Goal: Task Accomplishment & Management: Use online tool/utility

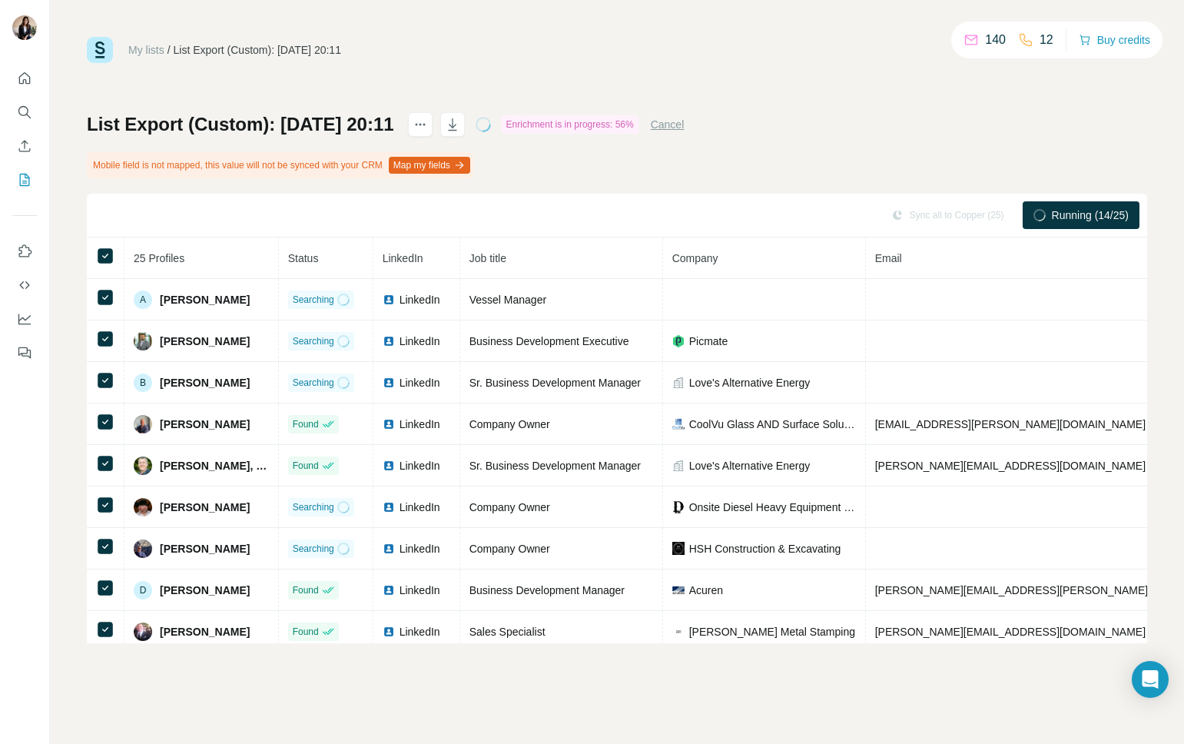
click at [460, 124] on icon "button" at bounding box center [452, 124] width 15 height 15
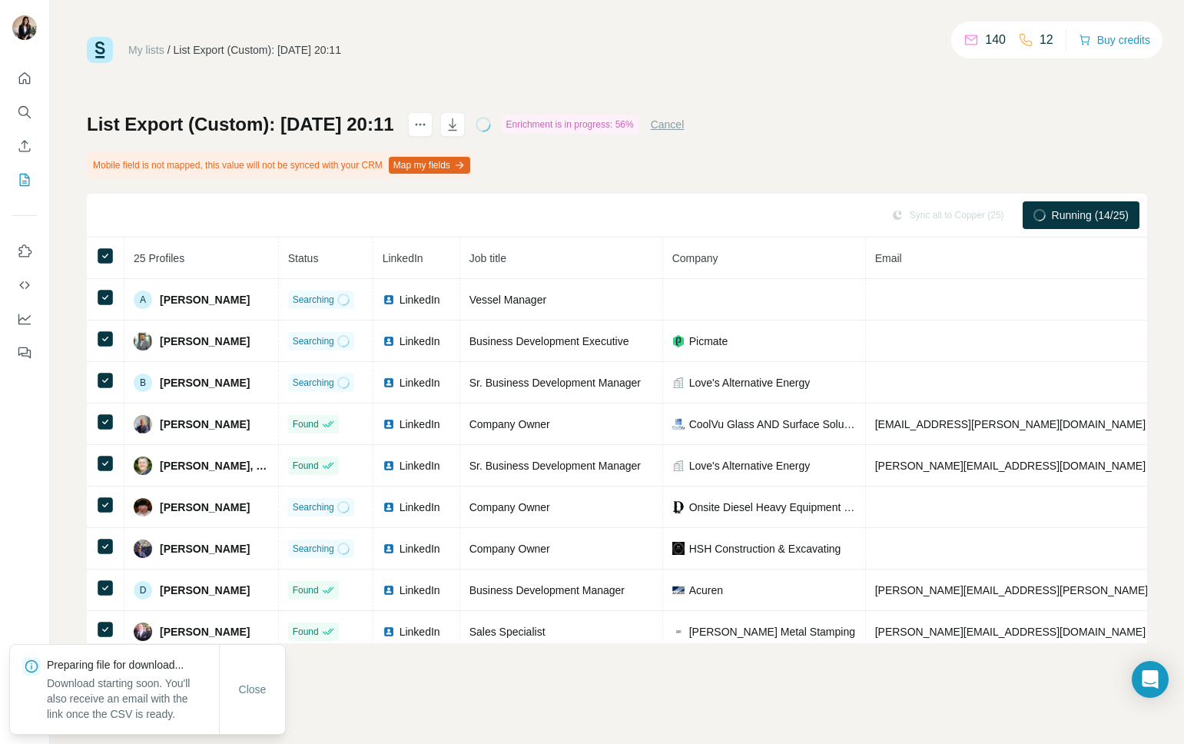
drag, startPoint x: 253, startPoint y: 687, endPoint x: 273, endPoint y: 686, distance: 20.0
click at [253, 687] on span "Close" at bounding box center [253, 688] width 28 height 15
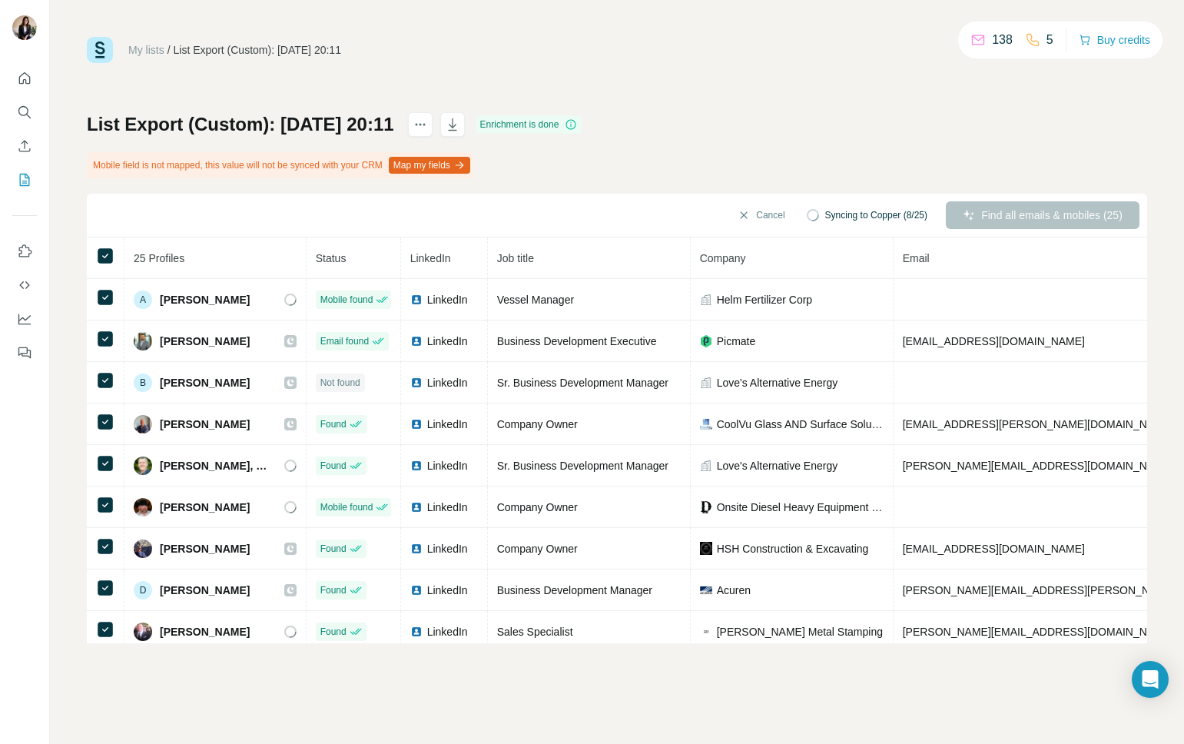
click at [509, 127] on div "List Export (Custom): 25/08/2025 20:11 Enrichment is done" at bounding box center [334, 124] width 495 height 25
click at [460, 128] on icon "button" at bounding box center [452, 124] width 15 height 15
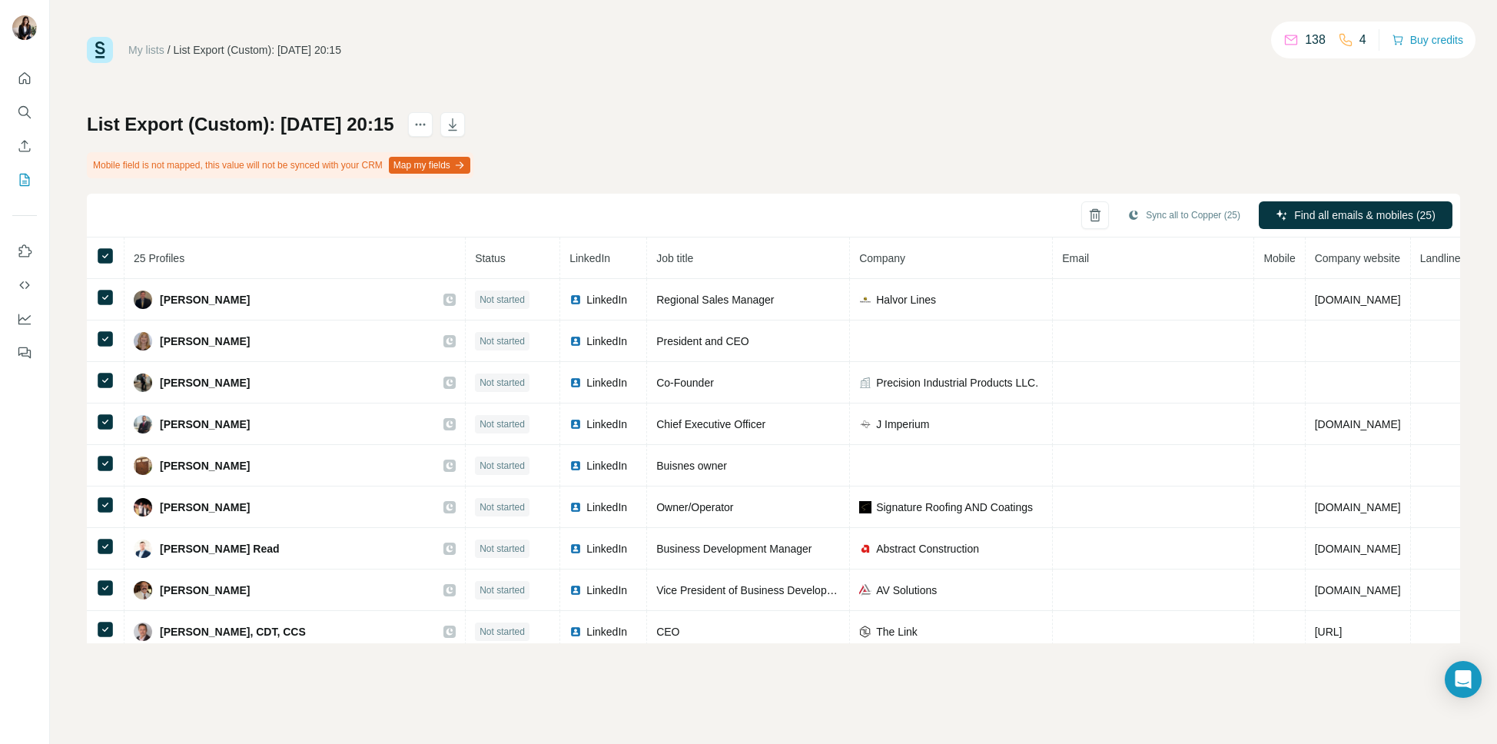
click at [465, 134] on button "button" at bounding box center [452, 124] width 25 height 25
click at [702, 115] on div "List Export (Custom): 25/08/2025 20:15 Mobile field is not mapped, this value w…" at bounding box center [773, 377] width 1373 height 531
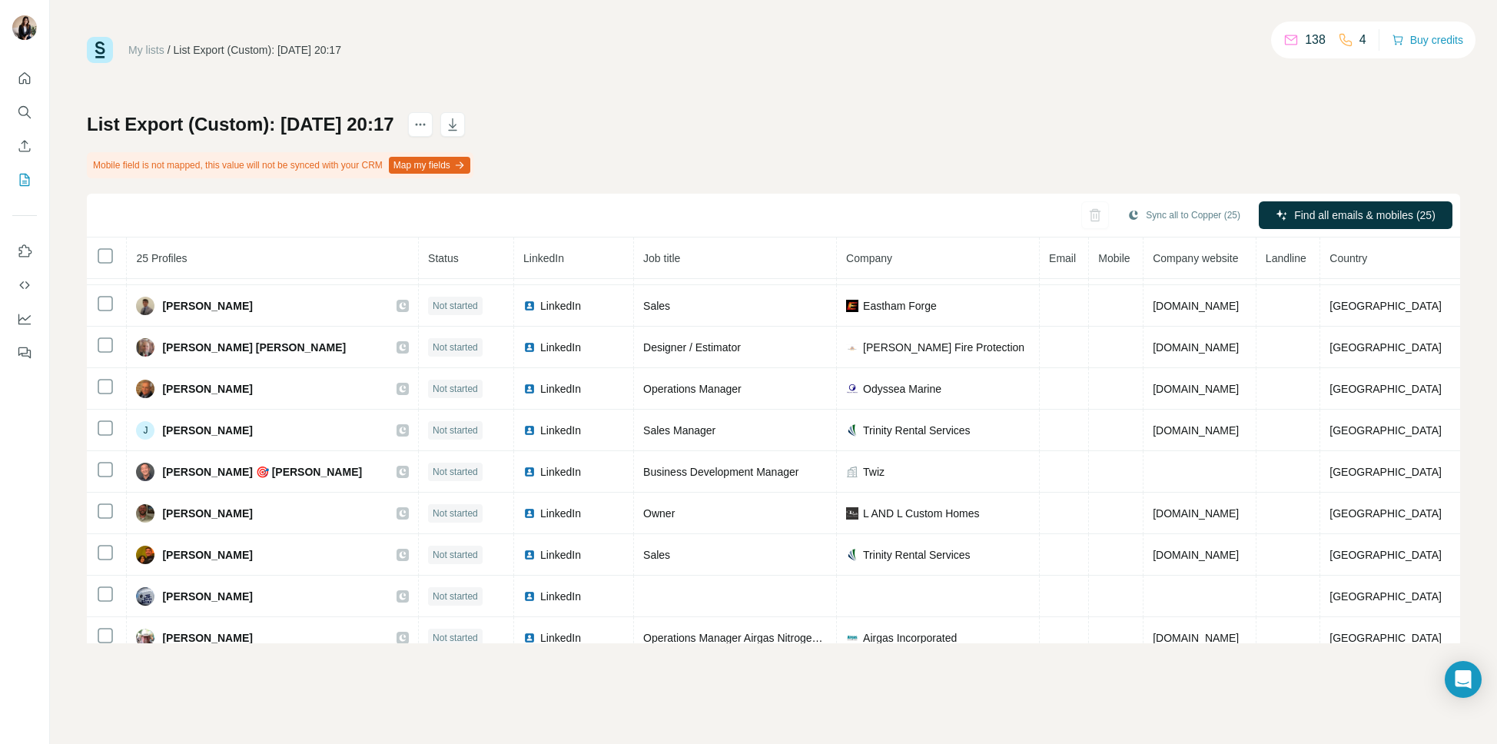
scroll to position [466, 0]
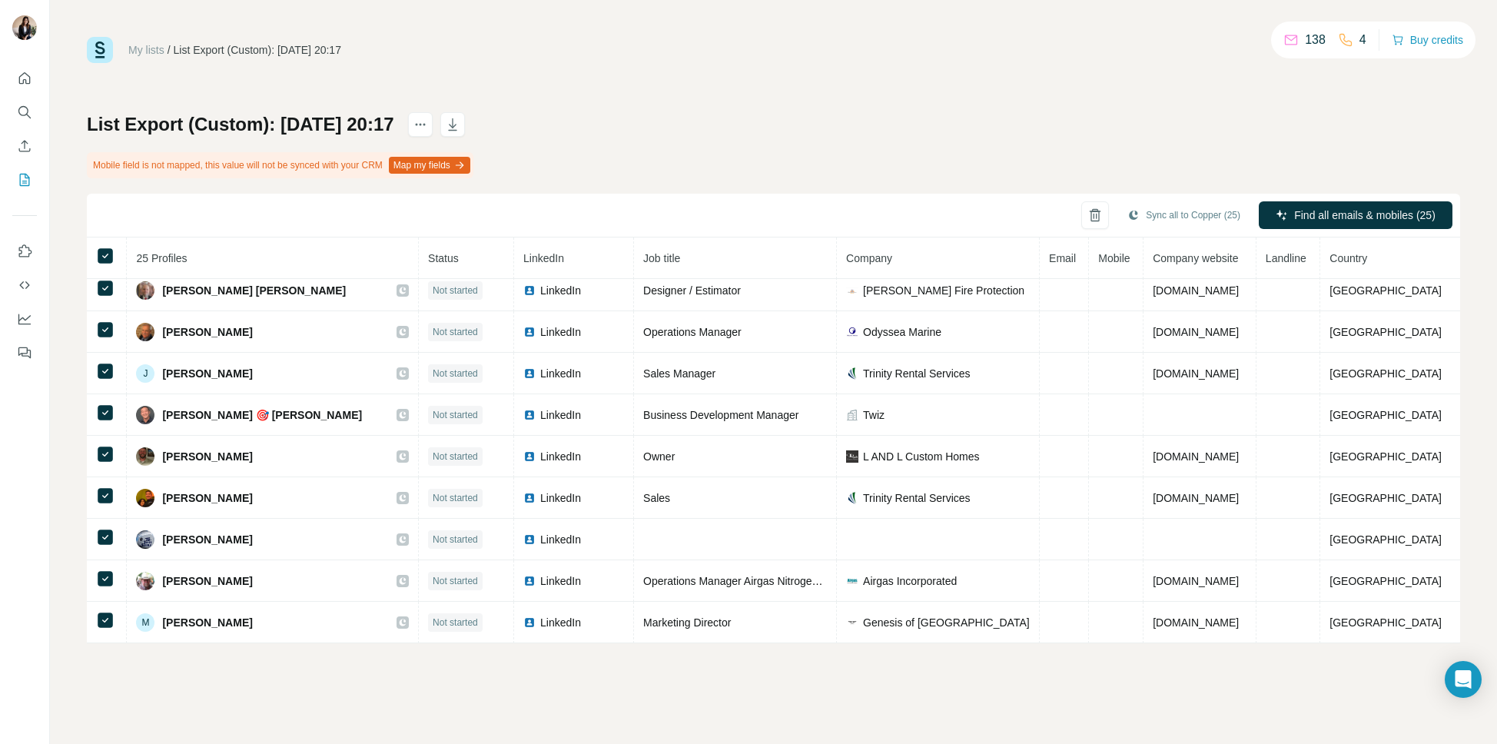
click at [460, 131] on icon "button" at bounding box center [452, 124] width 15 height 15
